Goal: Check status: Check status

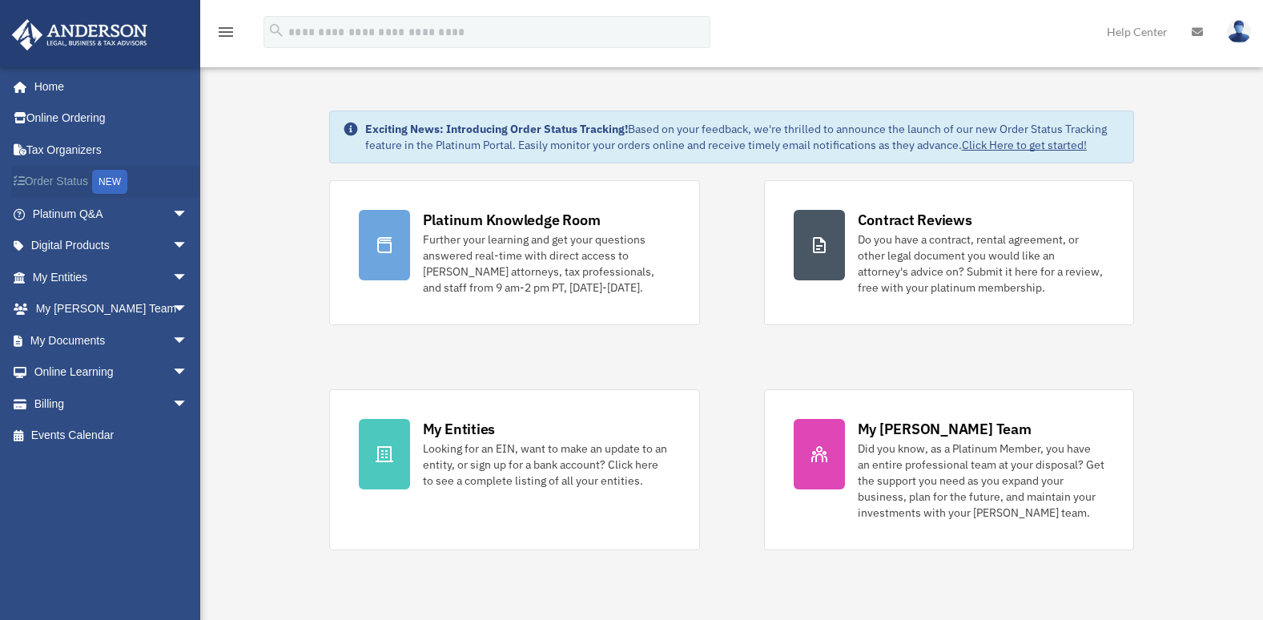
click at [127, 183] on div "NEW" at bounding box center [109, 182] width 35 height 24
click at [72, 187] on link "Order Status NEW" at bounding box center [111, 182] width 201 height 33
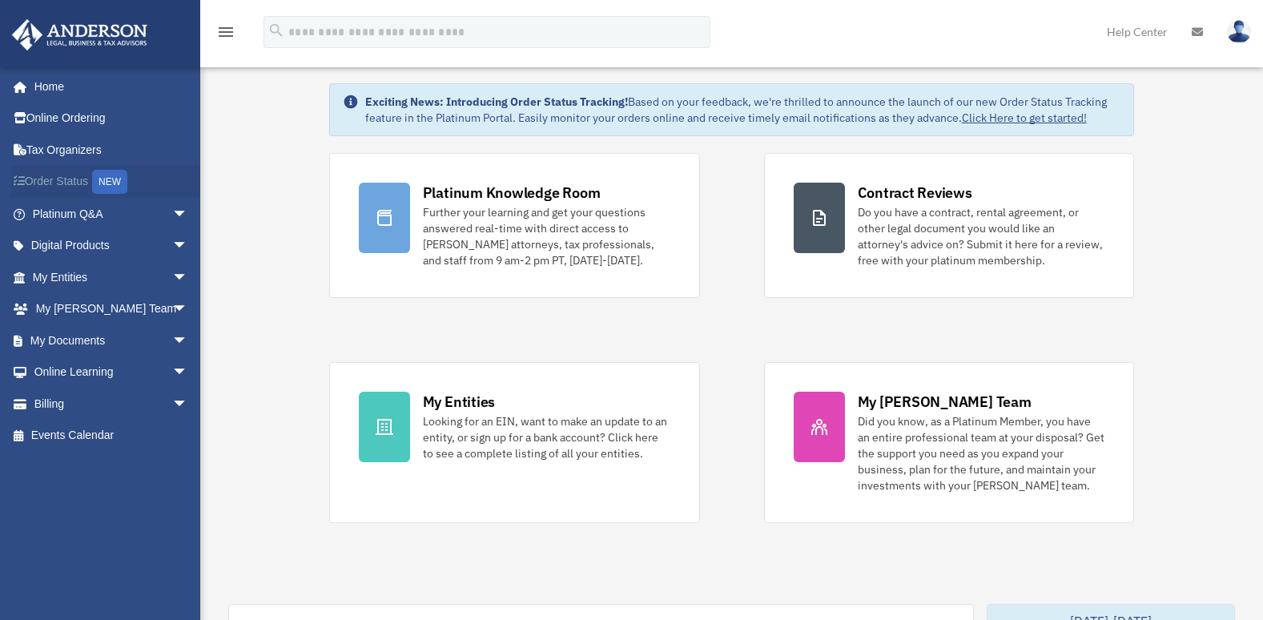
scroll to position [46, 0]
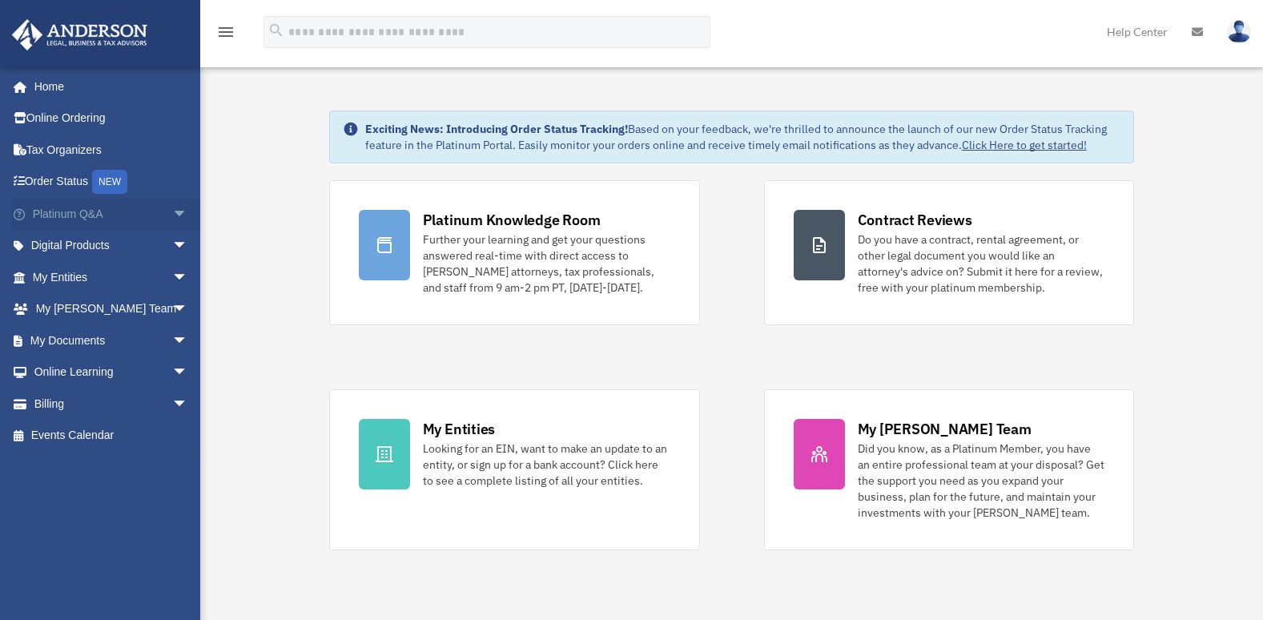
click at [172, 208] on span "arrow_drop_down" at bounding box center [188, 214] width 32 height 33
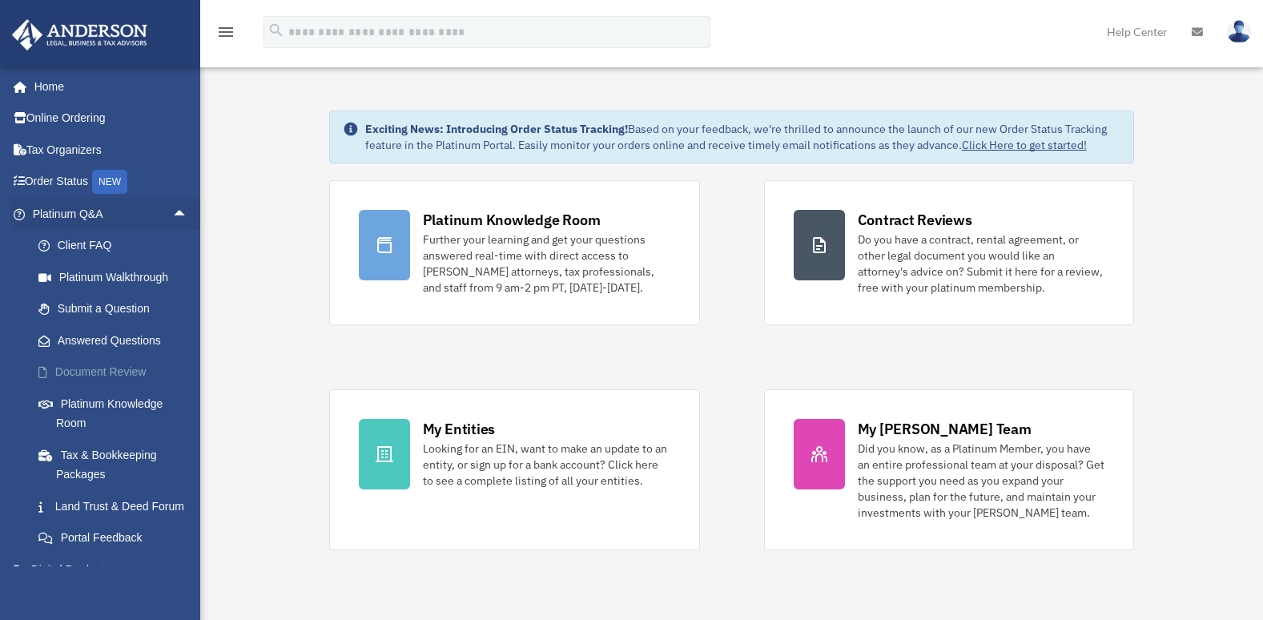
click at [130, 372] on link "Document Review" at bounding box center [117, 372] width 190 height 32
click at [108, 381] on link "Document Review" at bounding box center [117, 372] width 190 height 32
click at [109, 379] on link "Document Review" at bounding box center [117, 372] width 190 height 32
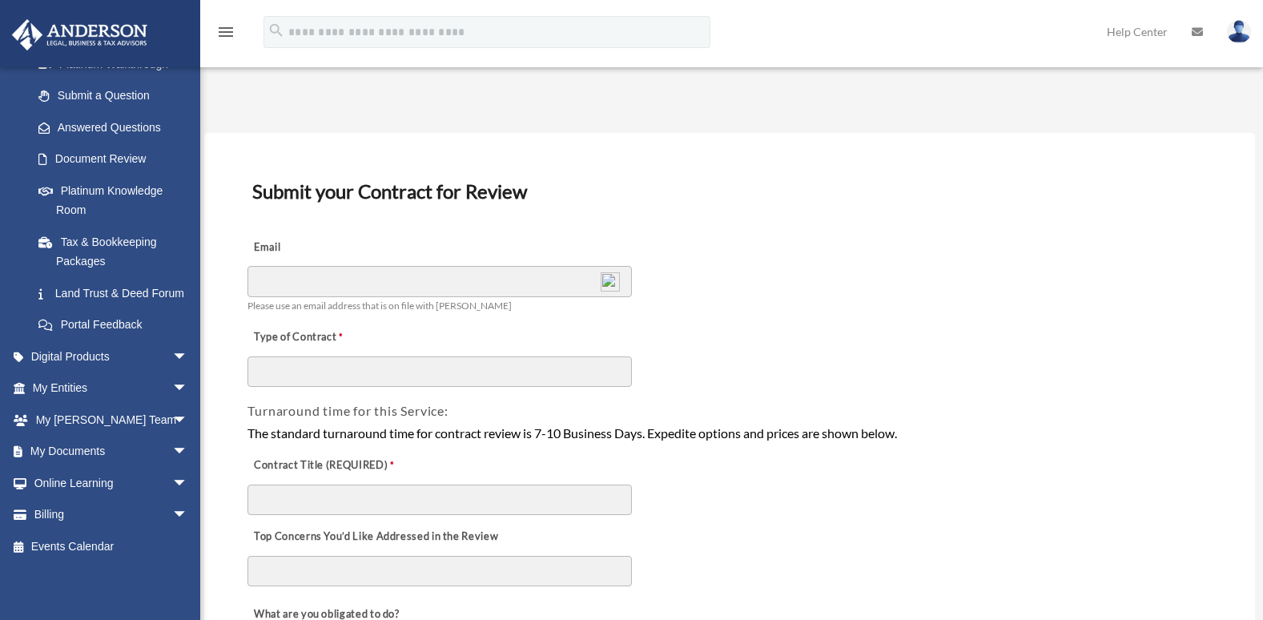
scroll to position [232, 0]
click at [172, 453] on span "arrow_drop_down" at bounding box center [188, 452] width 32 height 33
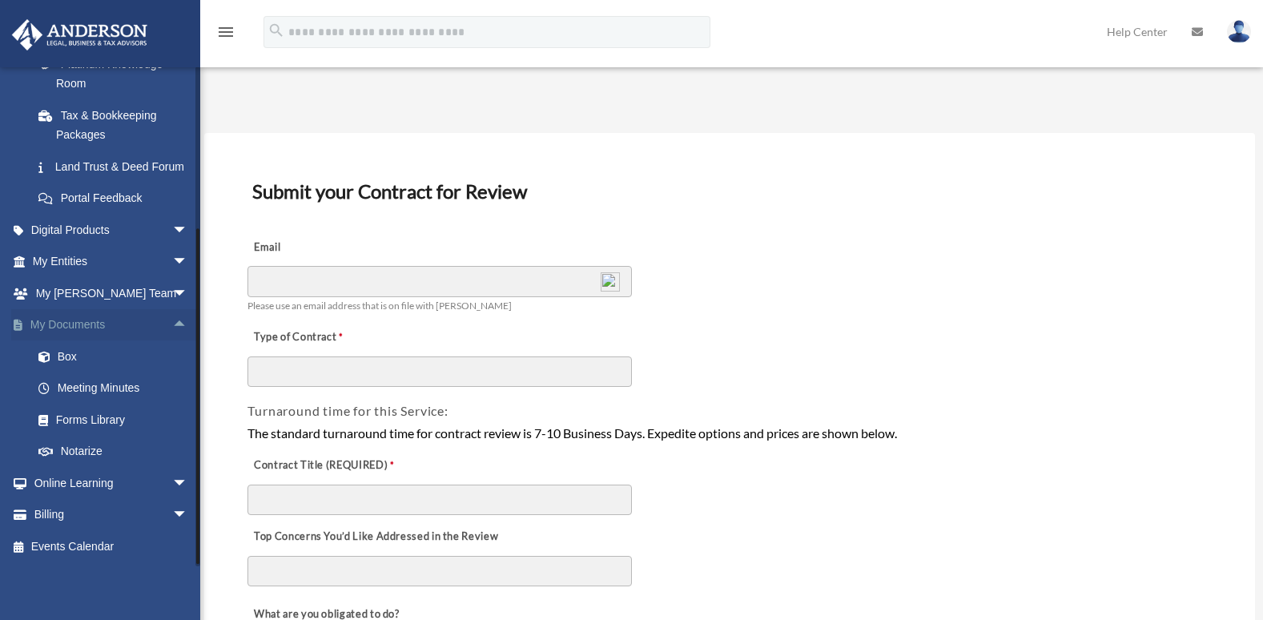
scroll to position [354, 0]
click at [108, 393] on link "Meeting Minutes" at bounding box center [117, 388] width 190 height 32
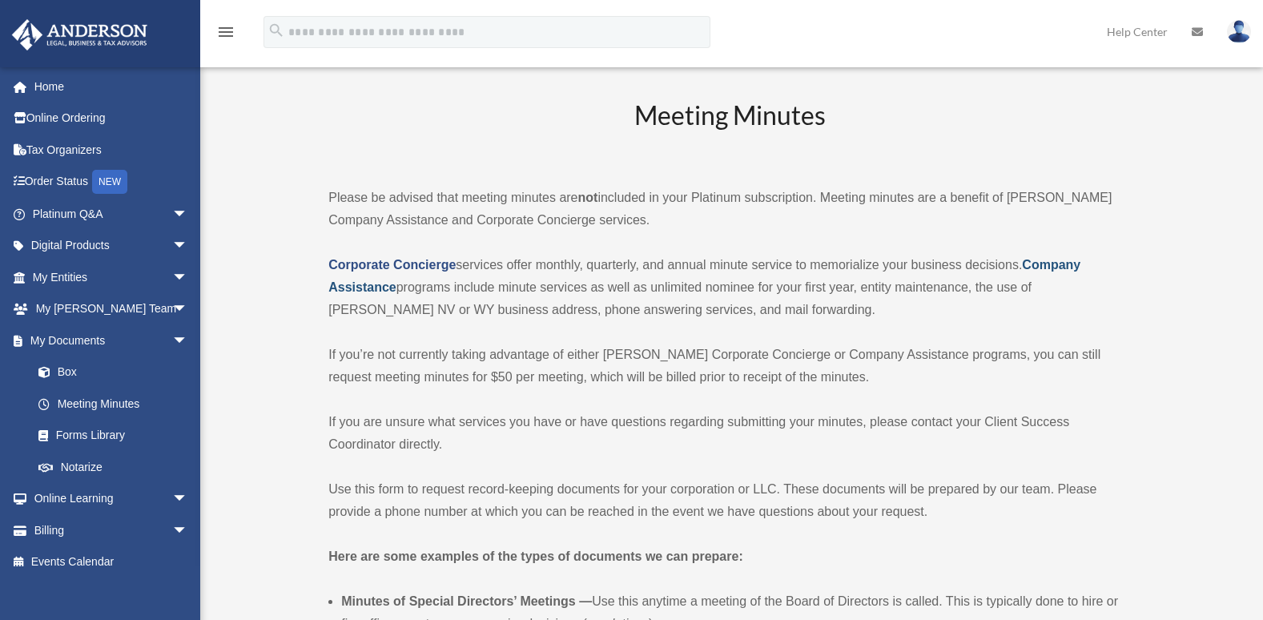
click at [1052, 264] on strong "Company Assistance" at bounding box center [704, 276] width 752 height 36
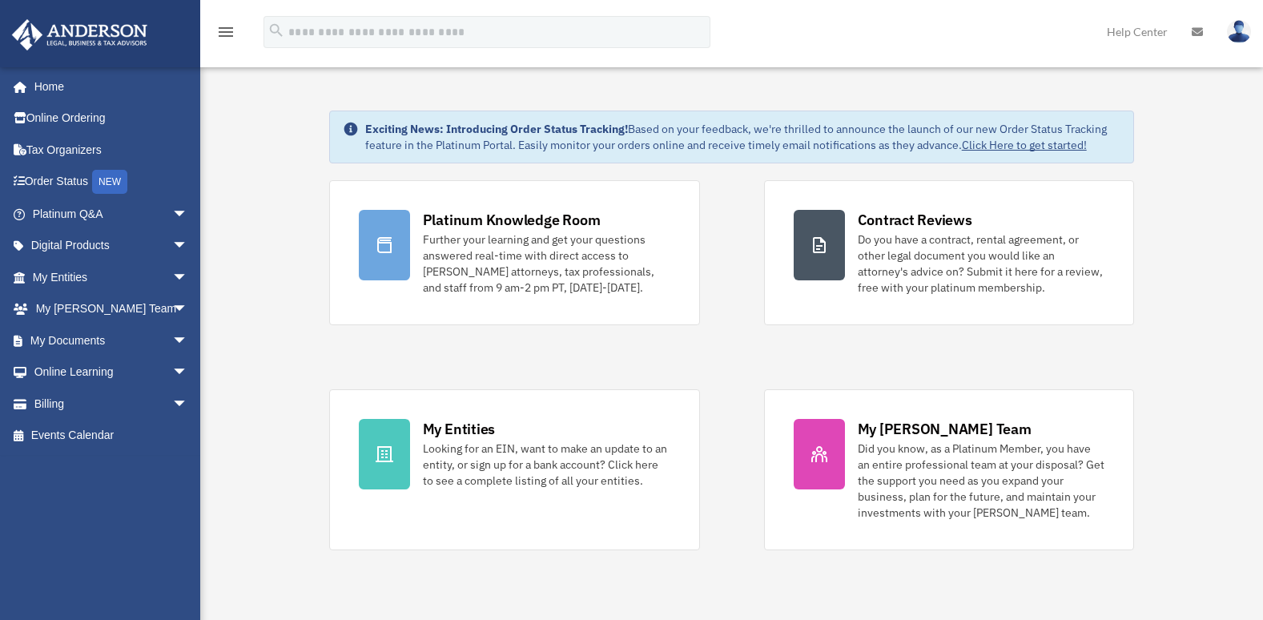
click at [567, 123] on strong "Exciting News: Introducing Order Status Tracking!" at bounding box center [496, 129] width 263 height 14
click at [115, 175] on div "NEW" at bounding box center [109, 182] width 35 height 24
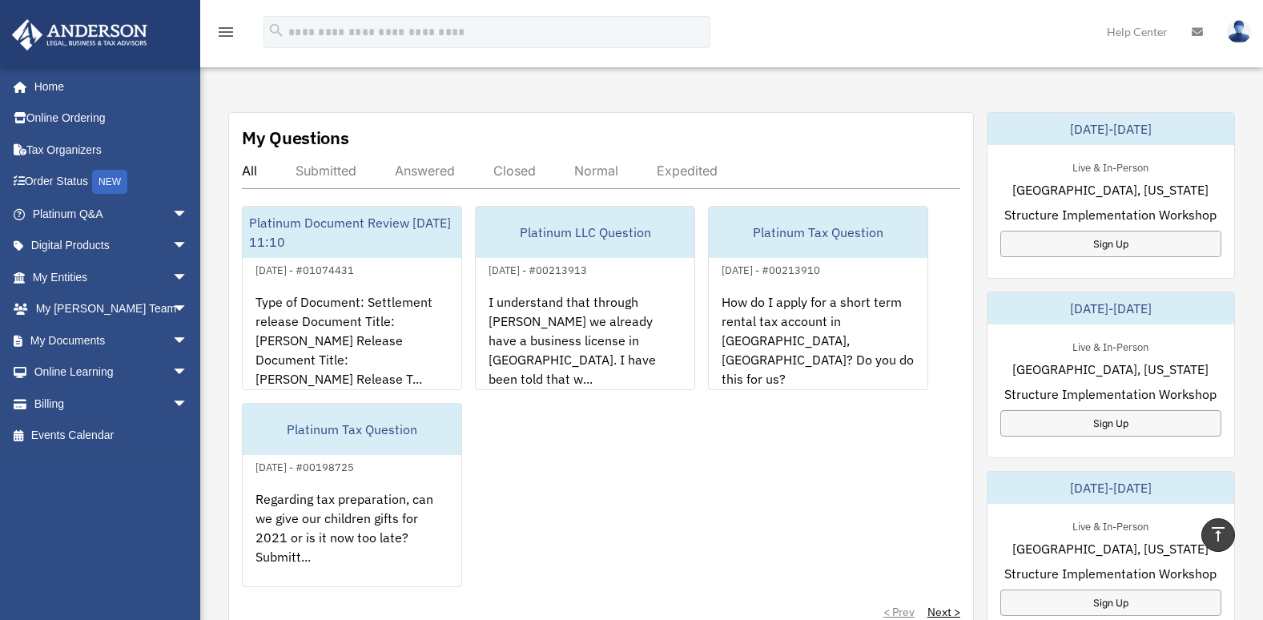
scroll to position [518, 0]
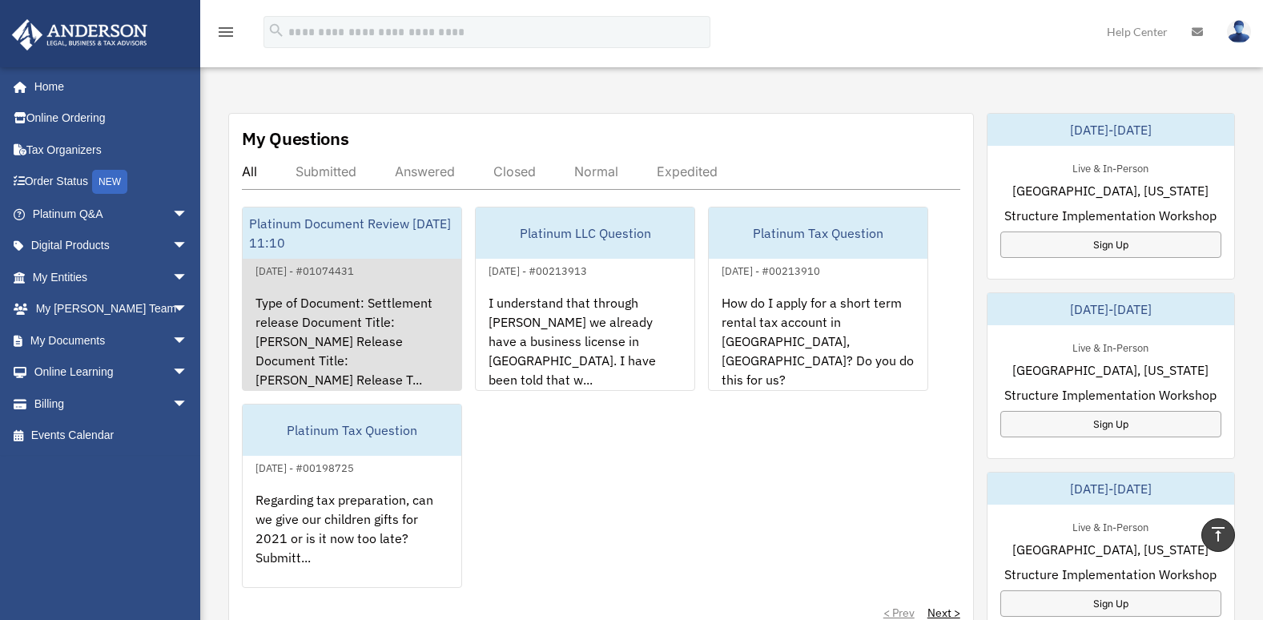
click at [371, 229] on div "Platinum Document Review [DATE] 11:10" at bounding box center [352, 232] width 219 height 51
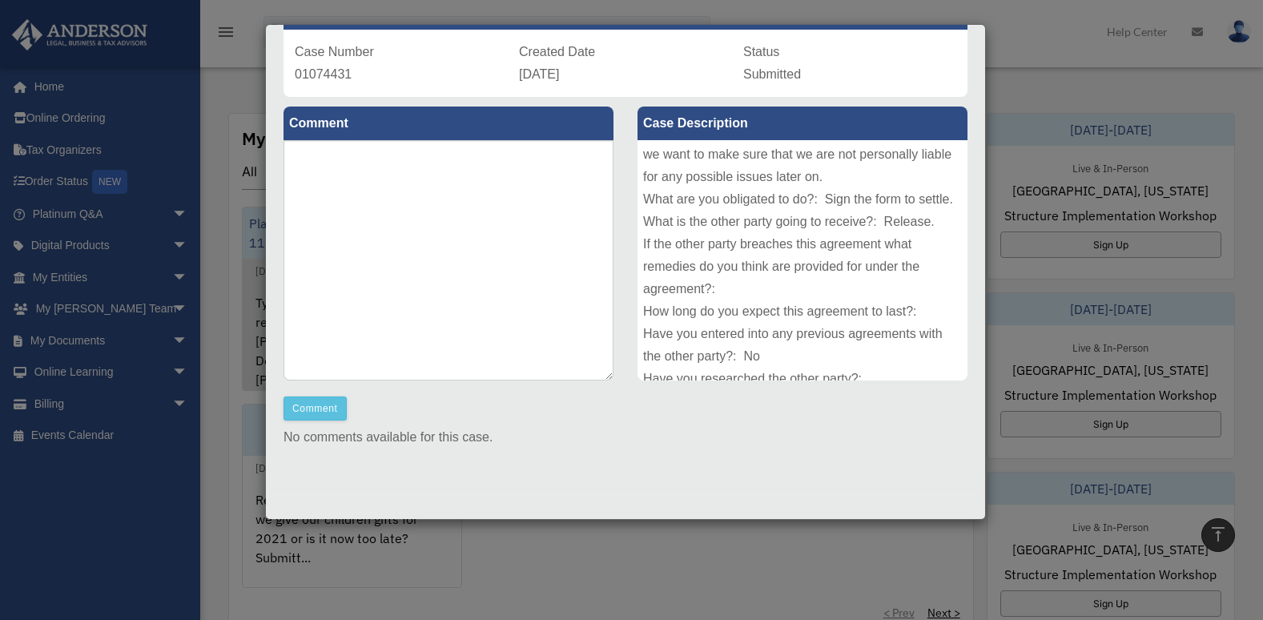
scroll to position [208, 0]
click at [650, 302] on div "Type of Document: Settlement release Document Title: [PERSON_NAME] Release Docu…" at bounding box center [803, 260] width 330 height 240
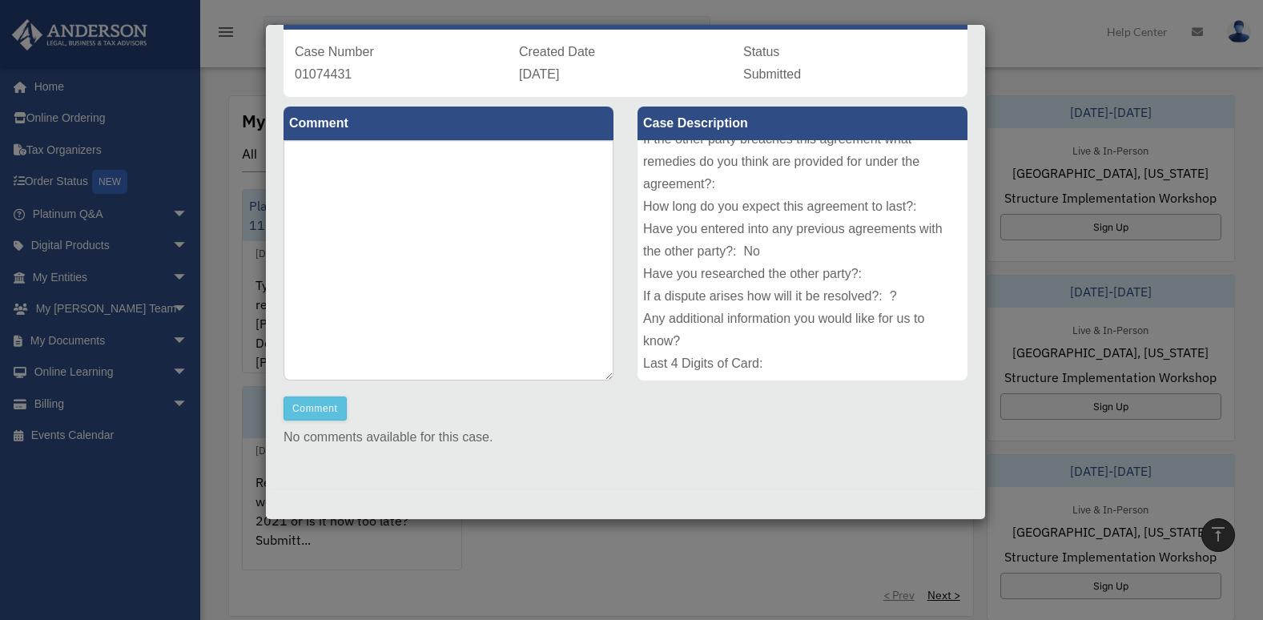
scroll to position [540, 0]
click at [652, 308] on div "Type of Document: Settlement release Document Title: [PERSON_NAME] Release Docu…" at bounding box center [803, 260] width 330 height 240
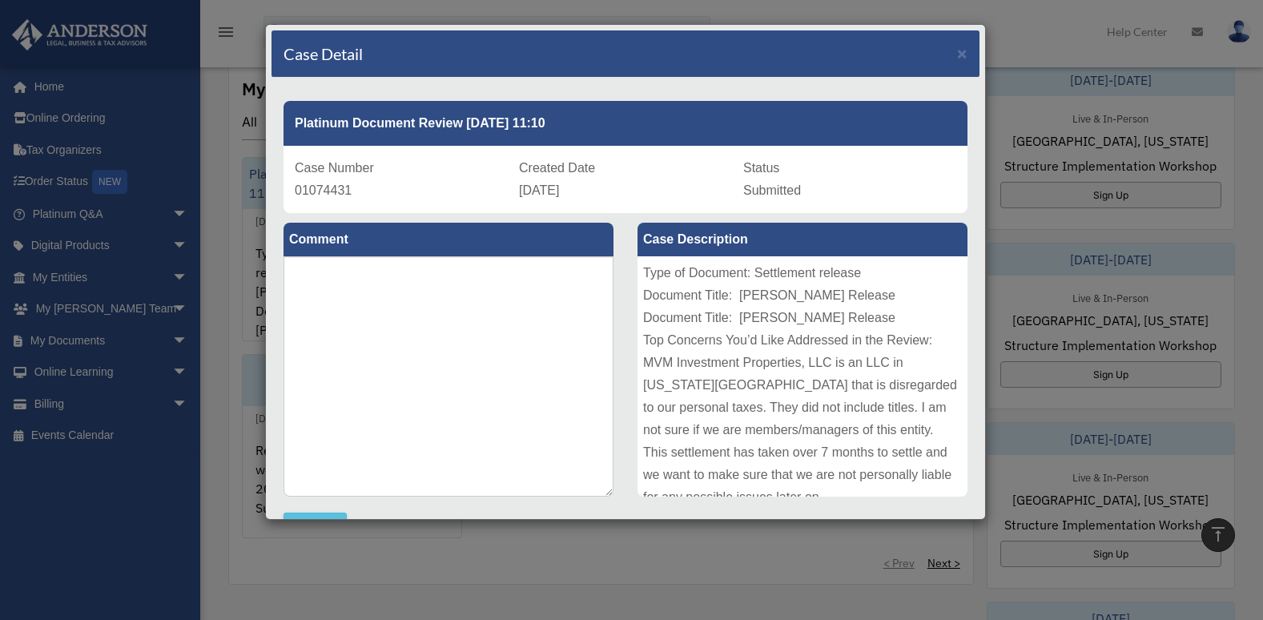
scroll to position [521, 0]
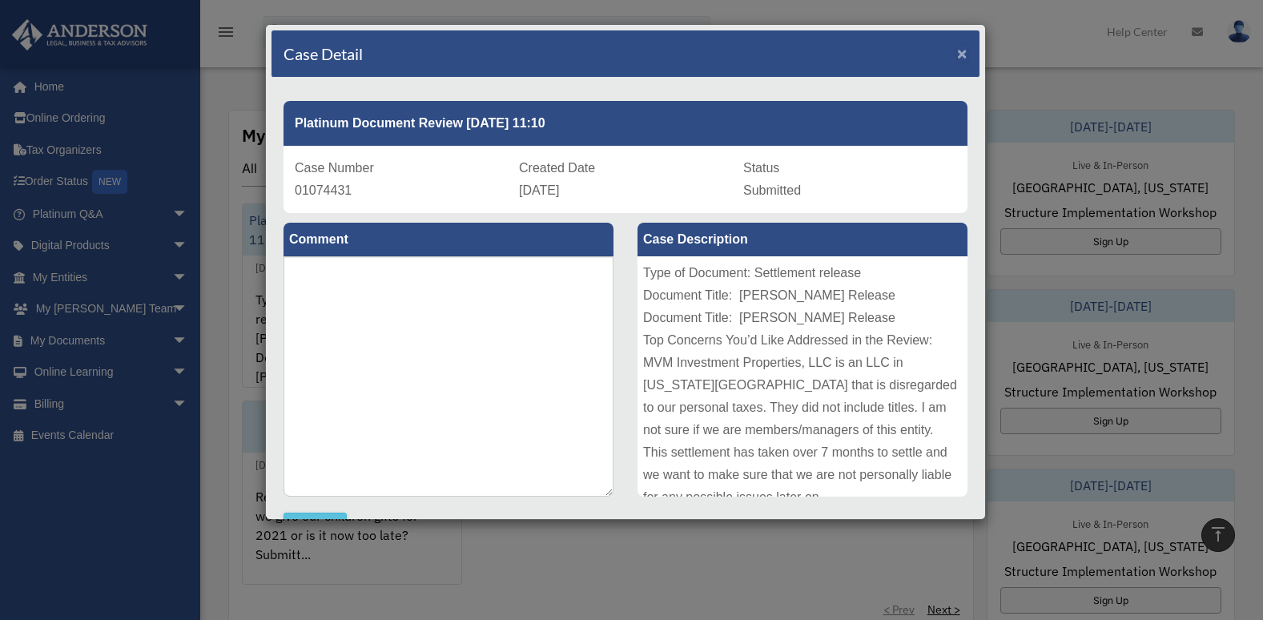
click at [957, 47] on span "×" at bounding box center [962, 53] width 10 height 18
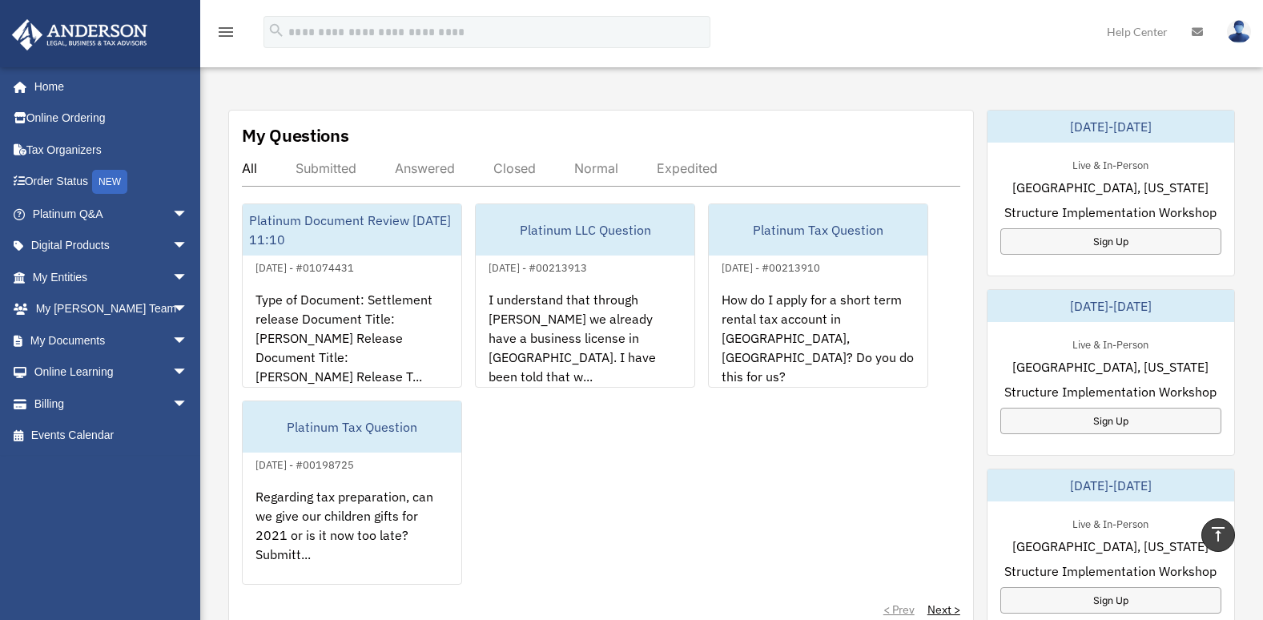
click at [685, 161] on div "Expedited" at bounding box center [687, 168] width 61 height 16
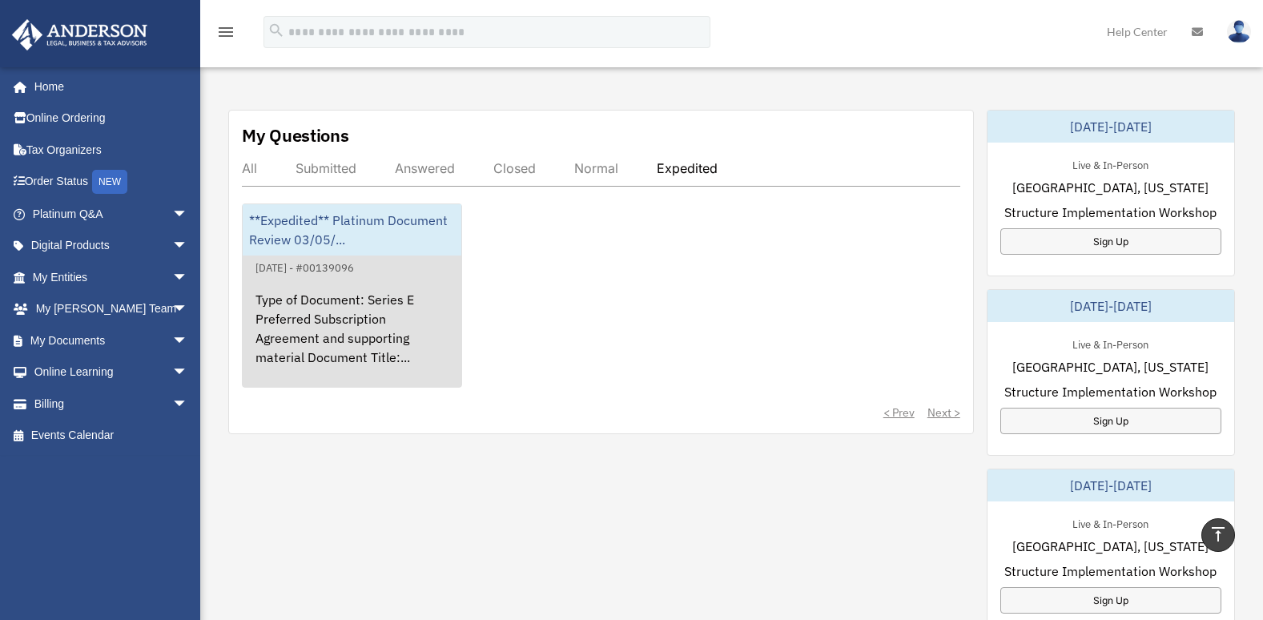
click at [371, 315] on div "Type of Document: Series E Preferred Subscription Agreement and supporting mate…" at bounding box center [352, 339] width 219 height 125
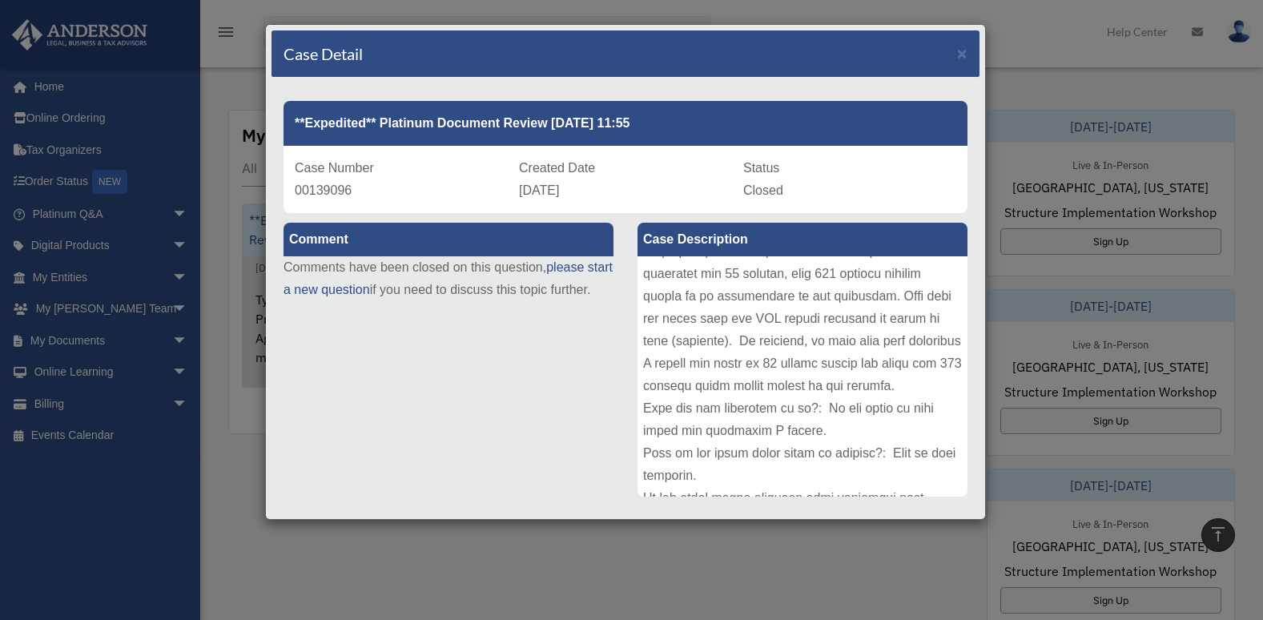
scroll to position [248, 0]
click at [677, 427] on div at bounding box center [803, 376] width 330 height 240
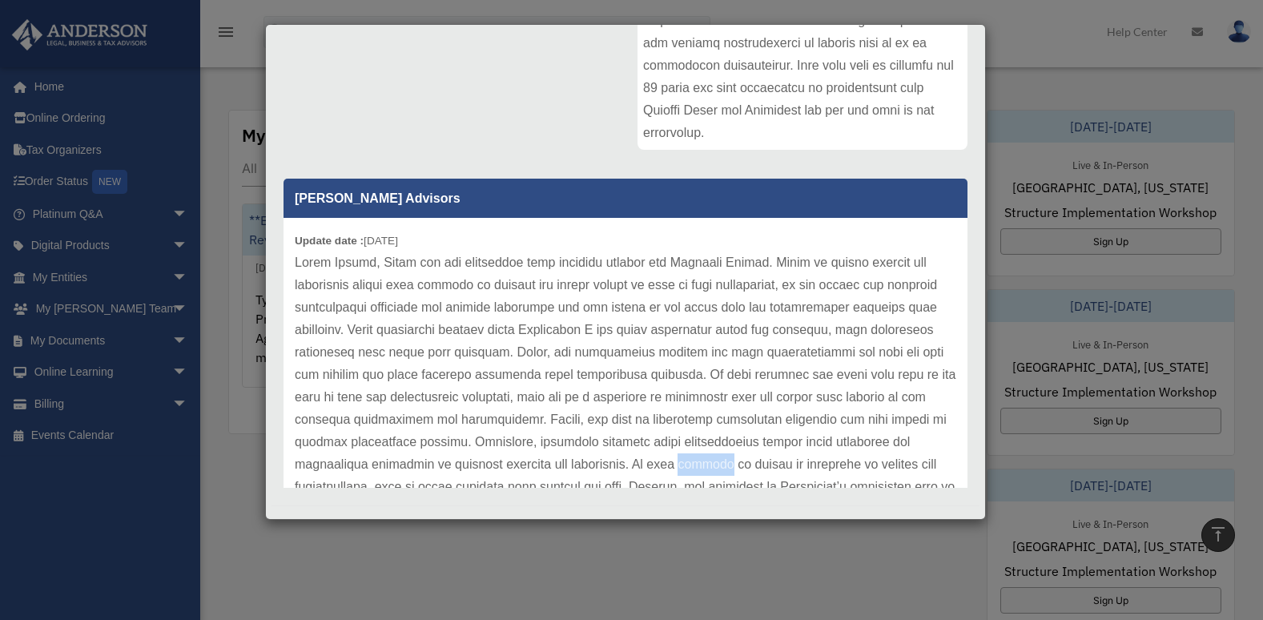
scroll to position [340, 0]
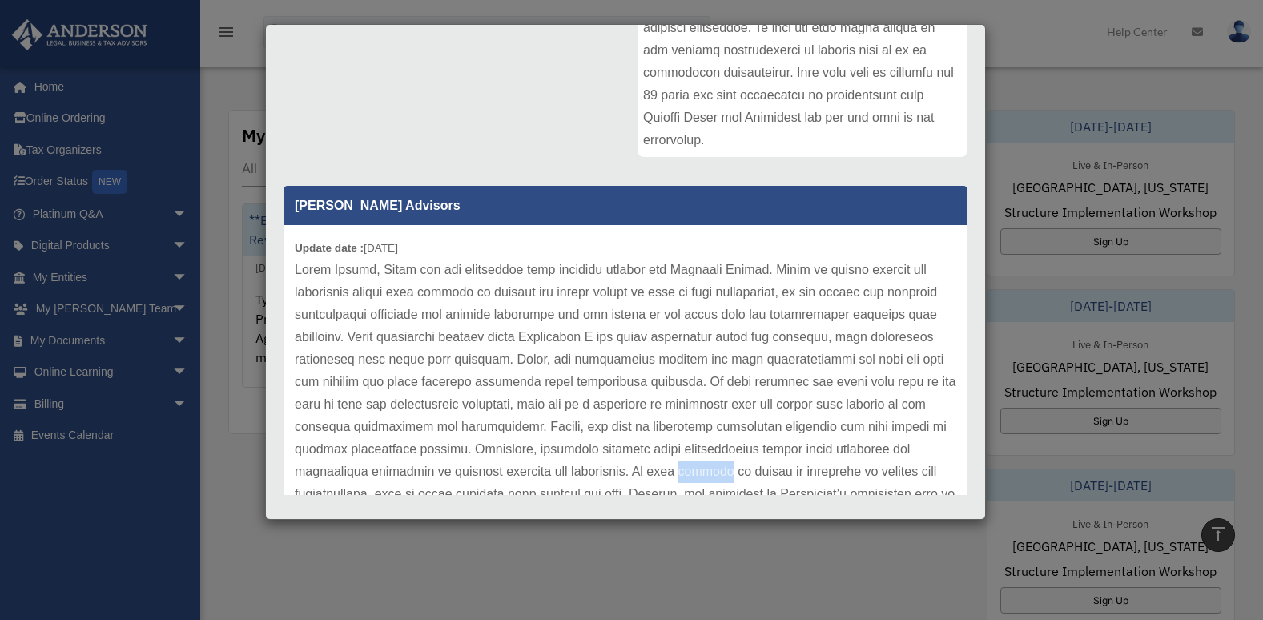
click at [537, 123] on div "Comment Comments have been closed on this question, please start a new question…" at bounding box center [626, 186] width 708 height 627
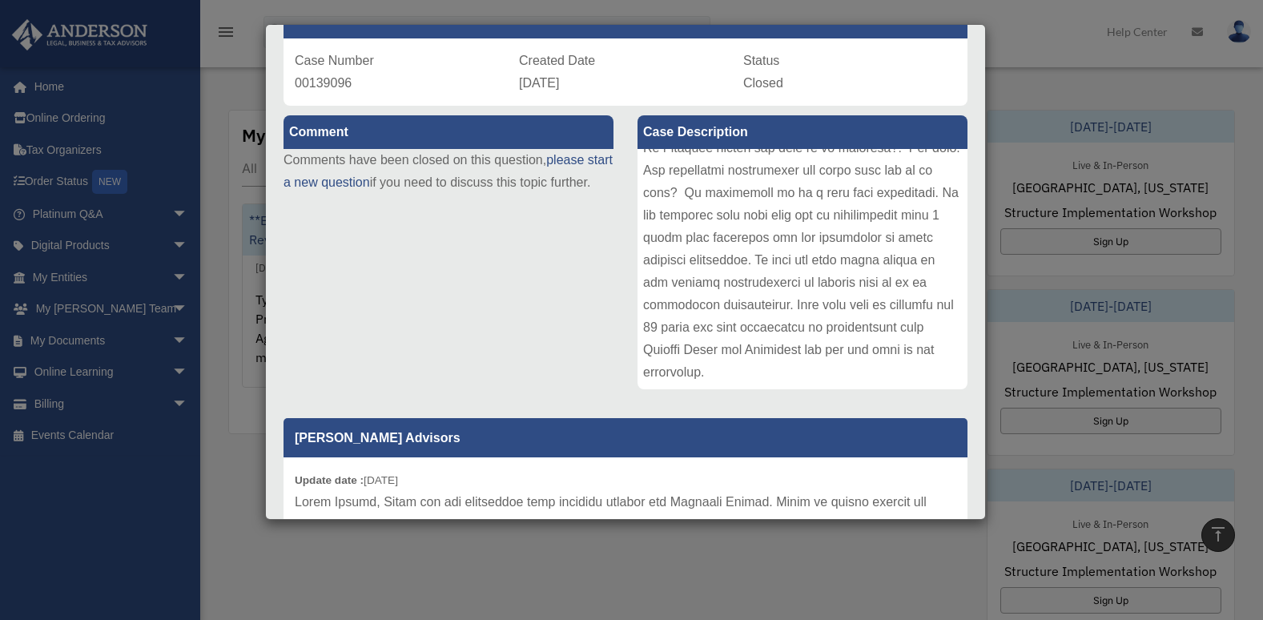
scroll to position [0, 0]
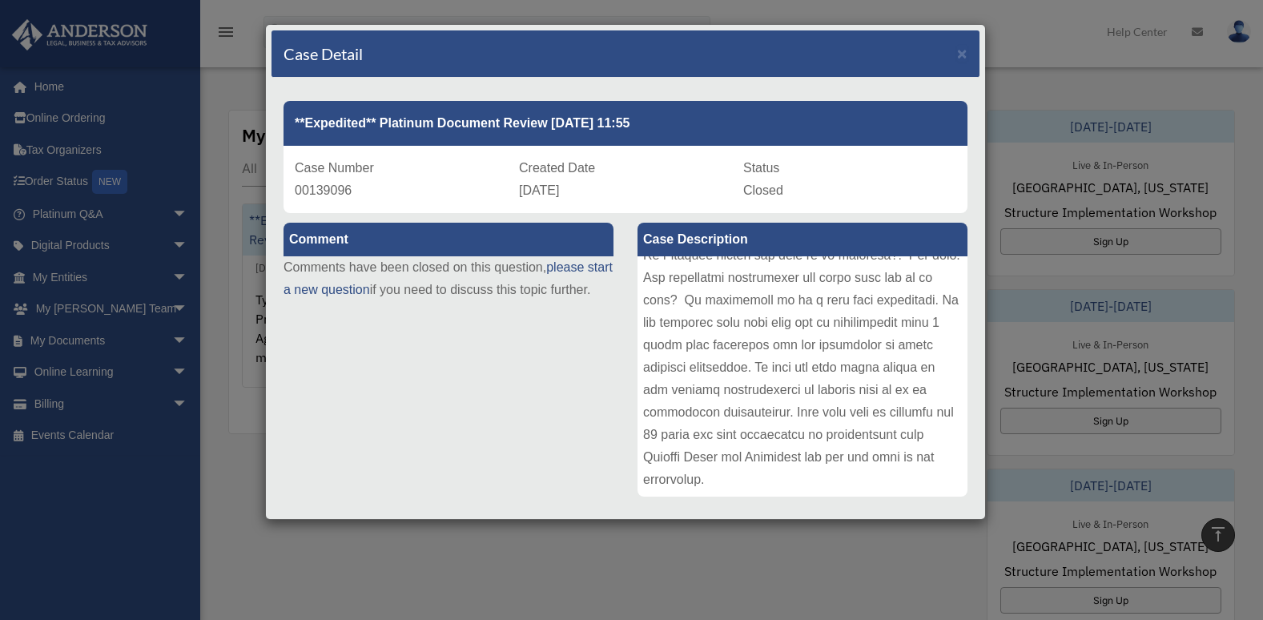
click at [934, 60] on div "Case Detail ×" at bounding box center [626, 53] width 708 height 47
click at [957, 54] on span "×" at bounding box center [962, 53] width 10 height 18
